Goal: Task Accomplishment & Management: Manage account settings

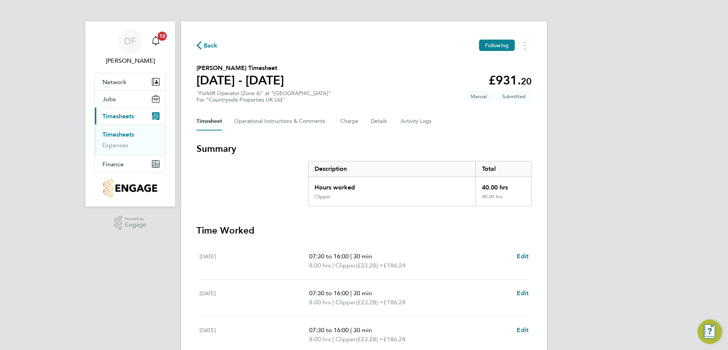
click at [113, 116] on span "Timesheets" at bounding box center [118, 116] width 32 height 7
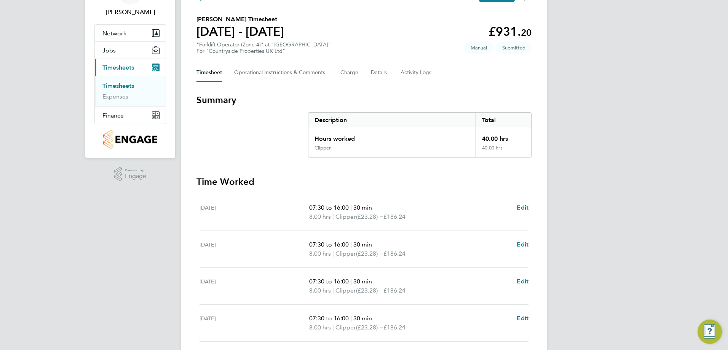
scroll to position [190, 0]
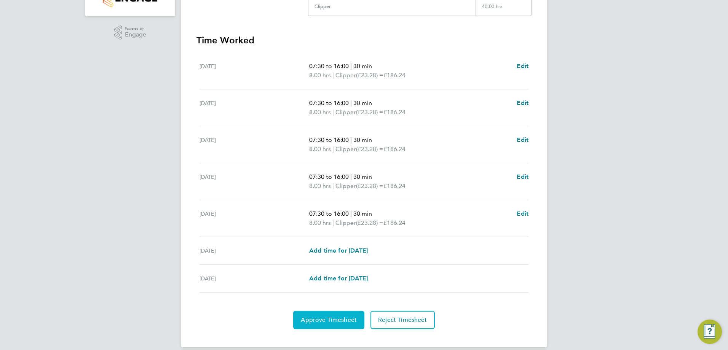
click at [327, 318] on span "Approve Timesheet" at bounding box center [329, 320] width 56 height 8
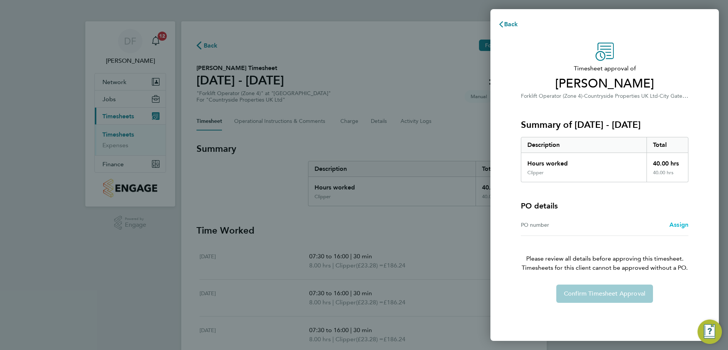
click at [679, 224] on span "Assign" at bounding box center [678, 224] width 19 height 7
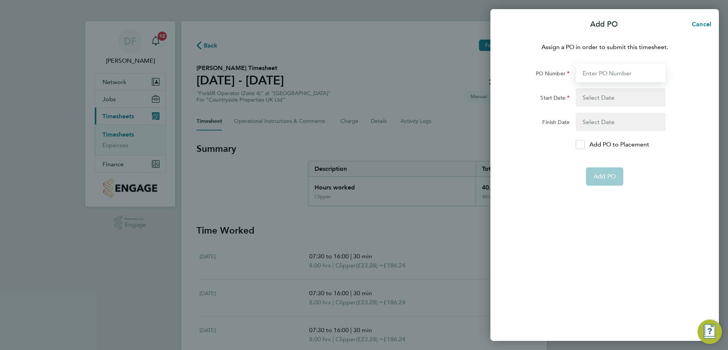
click at [588, 73] on input "PO Number" at bounding box center [621, 73] width 90 height 18
type input "121"
type input "[DATE]"
type input "121"
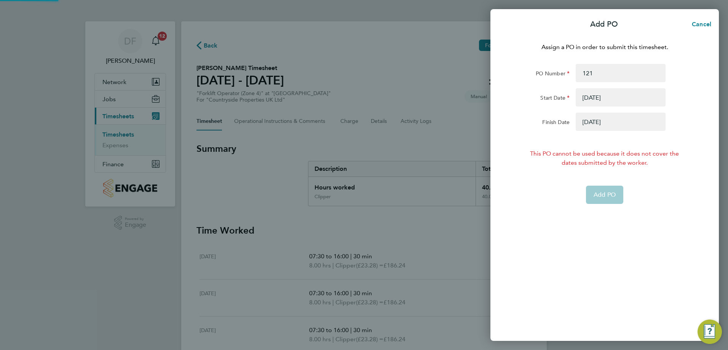
click at [599, 96] on button "button" at bounding box center [621, 97] width 90 height 18
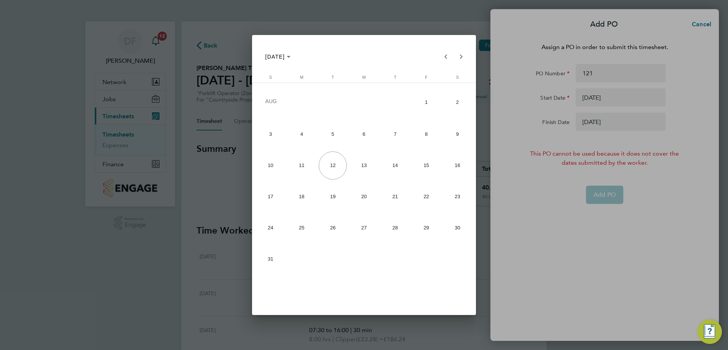
click at [299, 133] on span "4" at bounding box center [302, 134] width 28 height 28
type input "[DATE]"
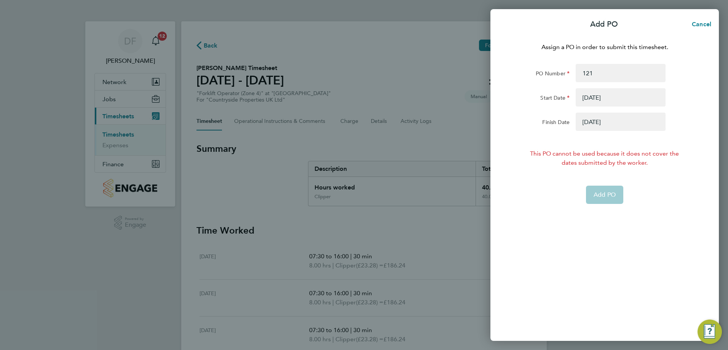
click at [637, 124] on button "button" at bounding box center [621, 122] width 90 height 18
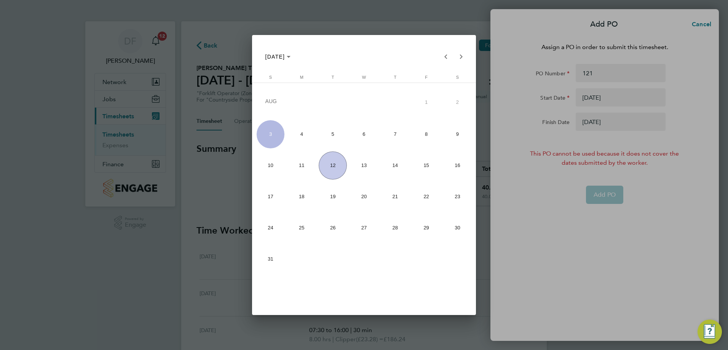
click at [271, 166] on span "10" at bounding box center [271, 166] width 28 height 28
type input "[DATE]"
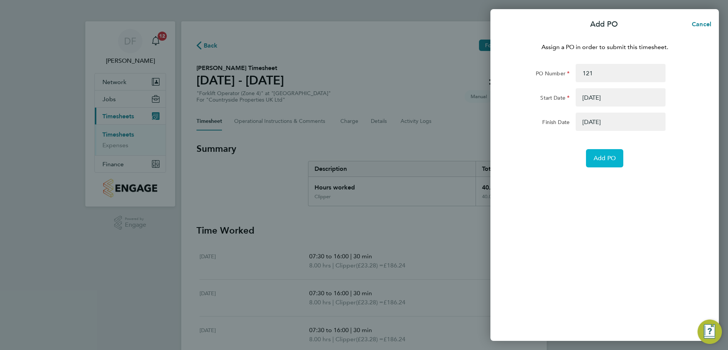
click at [598, 160] on span "Add PO" at bounding box center [605, 159] width 22 height 8
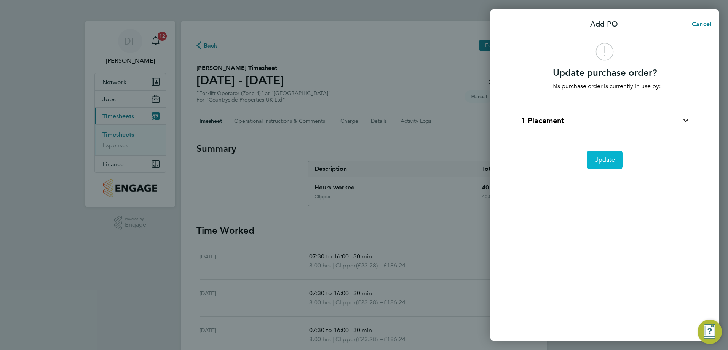
click at [601, 161] on span "Update" at bounding box center [604, 160] width 21 height 8
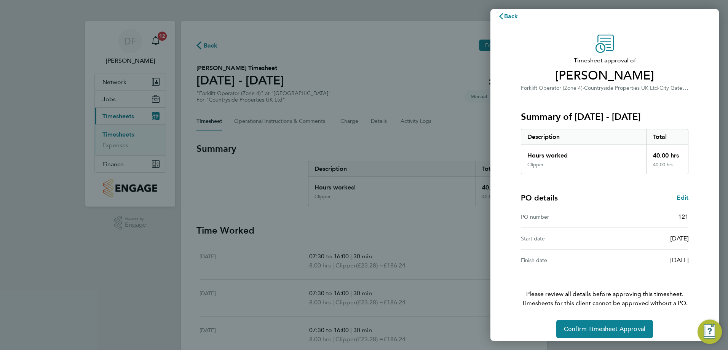
scroll to position [14, 0]
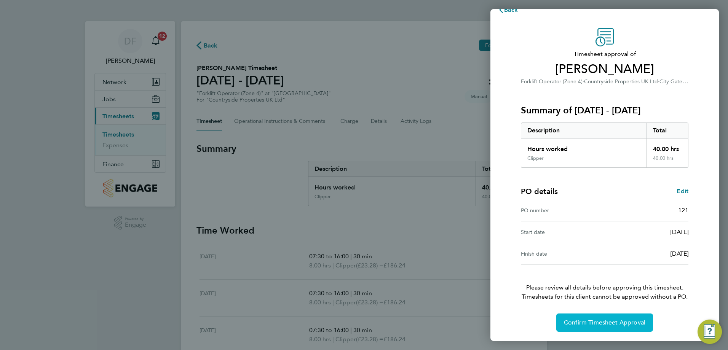
click at [610, 322] on span "Confirm Timesheet Approval" at bounding box center [604, 323] width 81 height 8
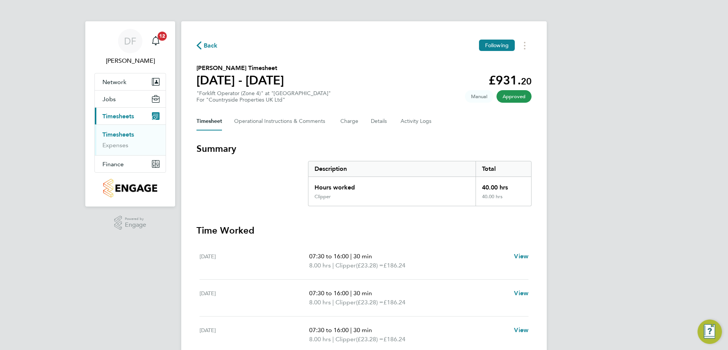
click at [115, 114] on span "Timesheets" at bounding box center [118, 116] width 32 height 7
